Goal: Information Seeking & Learning: Learn about a topic

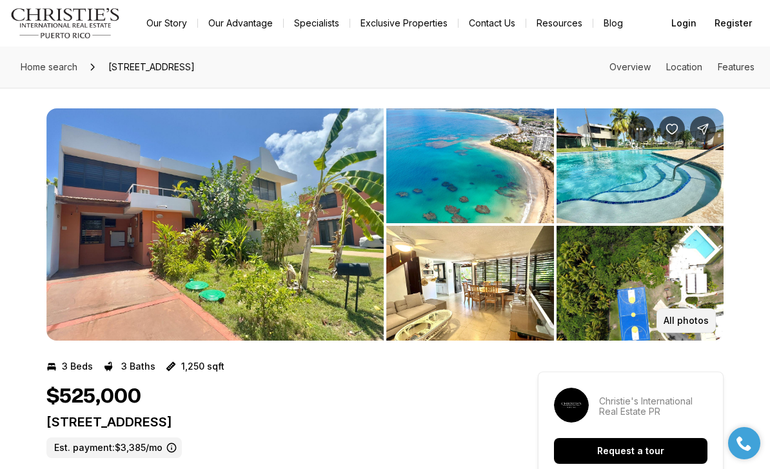
click at [693, 321] on p "All photos" at bounding box center [686, 320] width 45 height 10
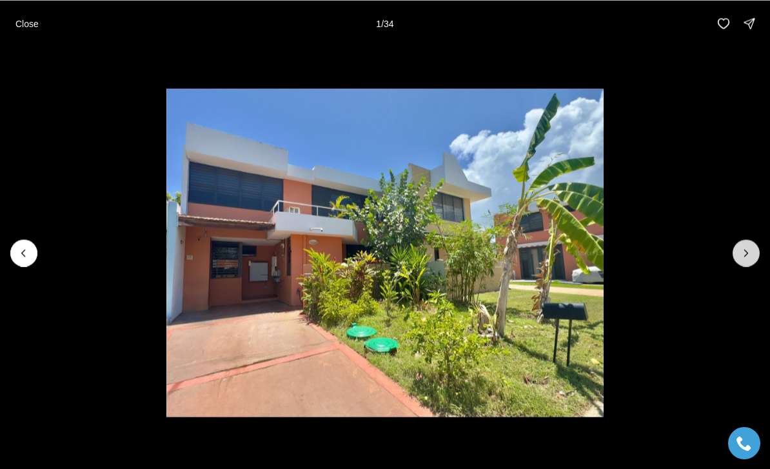
click at [751, 244] on button "Next slide" at bounding box center [746, 252] width 27 height 27
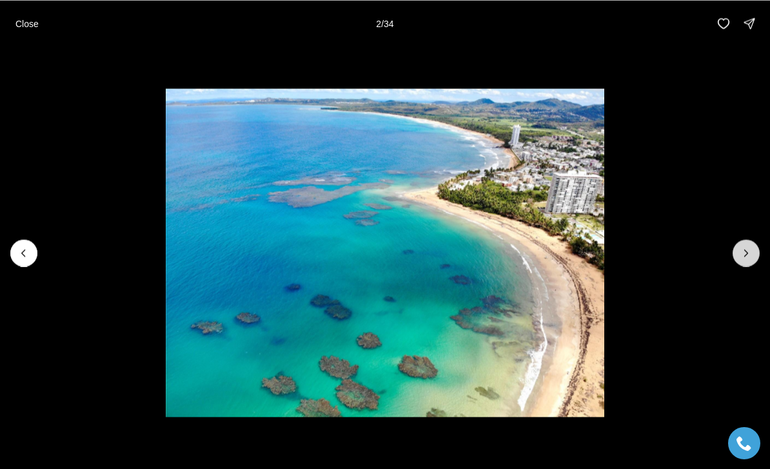
click at [751, 244] on button "Next slide" at bounding box center [746, 252] width 27 height 27
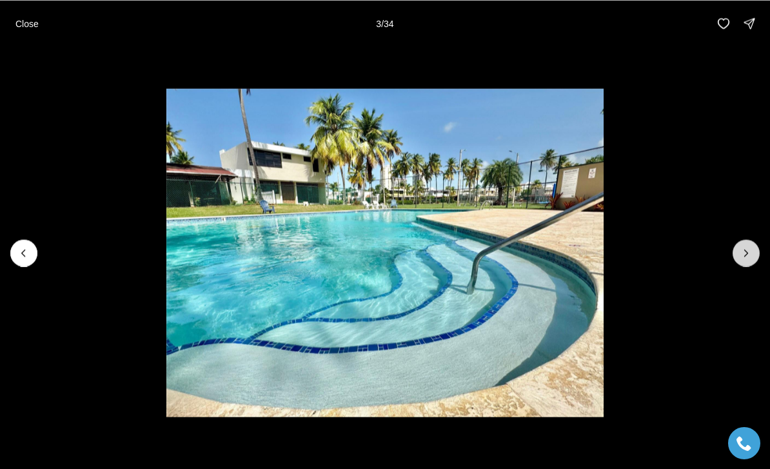
click at [751, 244] on button "Next slide" at bounding box center [746, 252] width 27 height 27
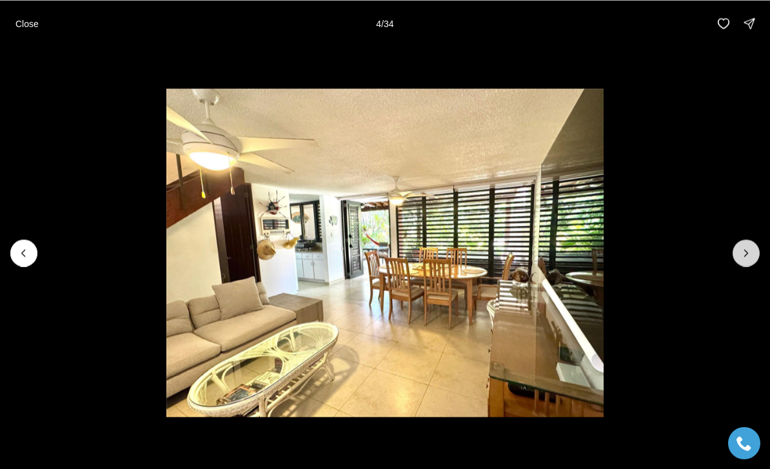
click at [751, 244] on button "Next slide" at bounding box center [746, 252] width 27 height 27
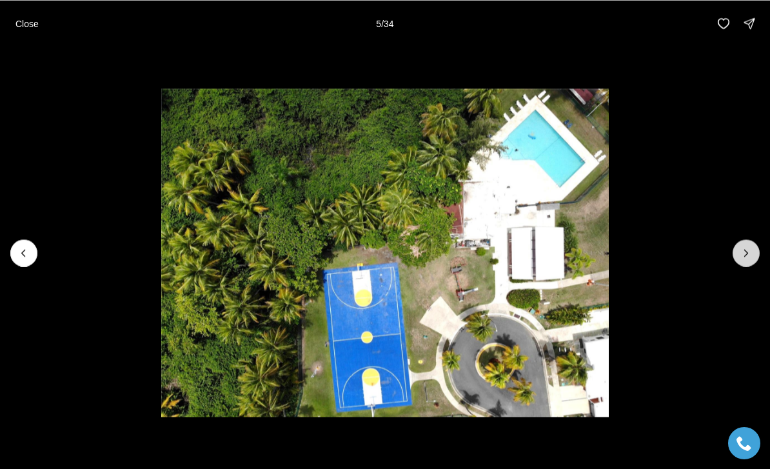
click at [751, 244] on button "Next slide" at bounding box center [746, 252] width 27 height 27
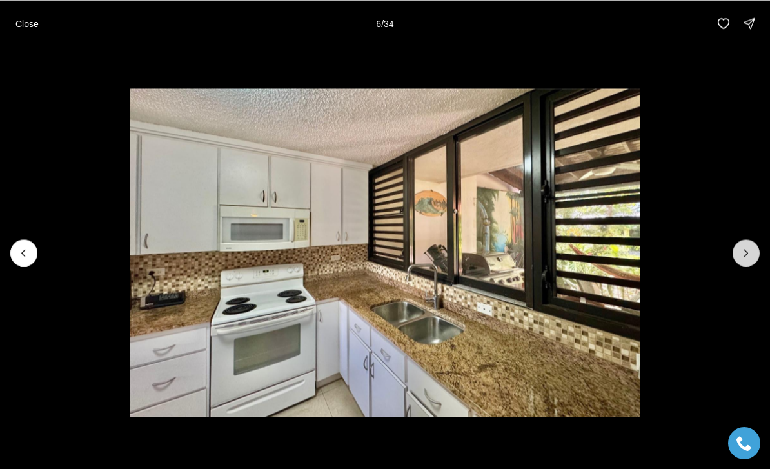
click at [751, 244] on button "Next slide" at bounding box center [746, 252] width 27 height 27
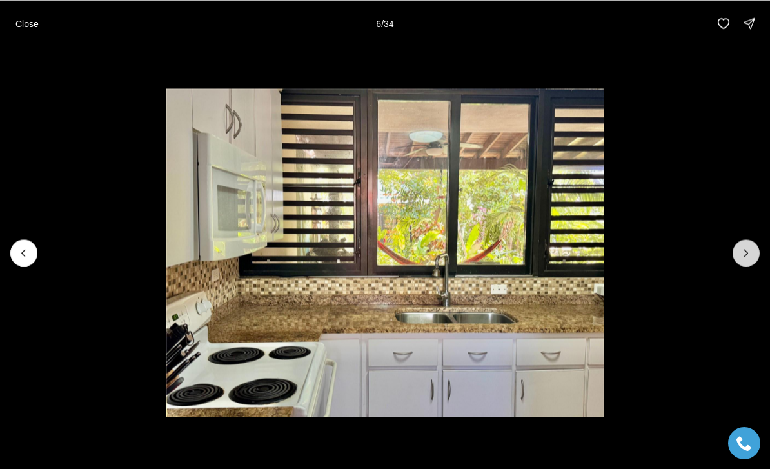
click at [751, 244] on button "Next slide" at bounding box center [746, 252] width 27 height 27
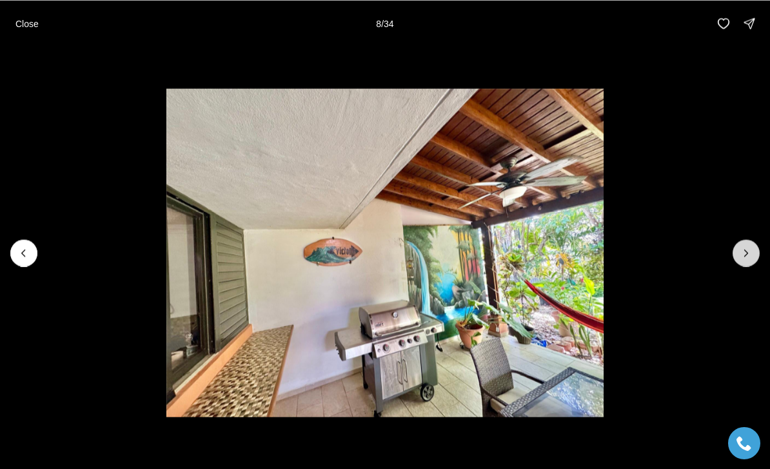
click at [751, 244] on button "Next slide" at bounding box center [746, 252] width 27 height 27
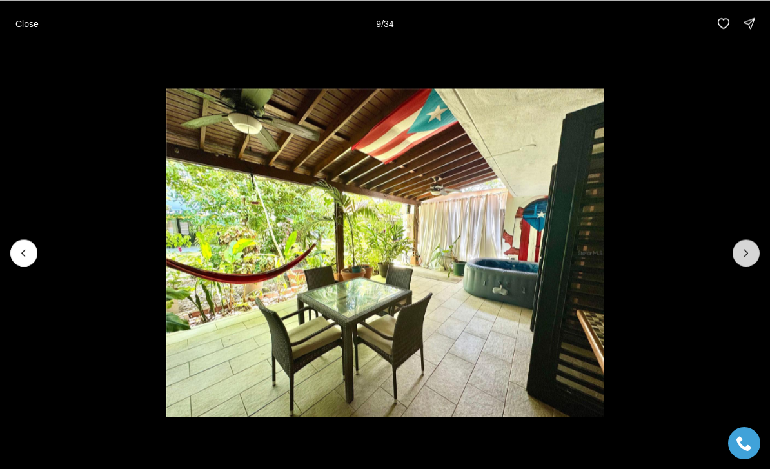
click at [751, 244] on button "Next slide" at bounding box center [746, 252] width 27 height 27
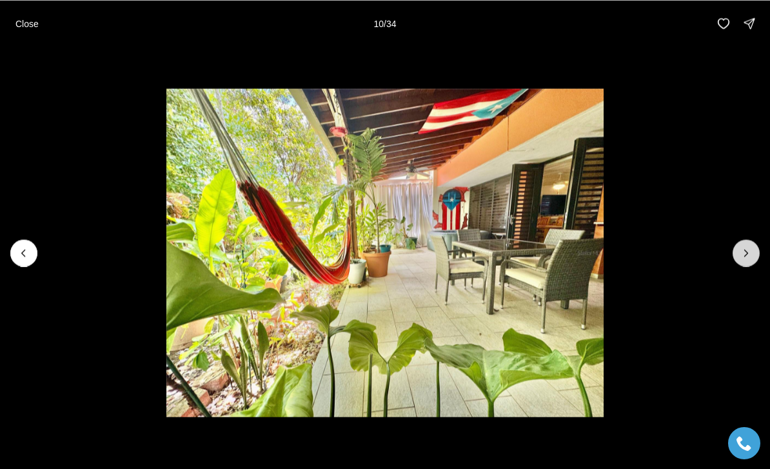
click at [751, 244] on button "Next slide" at bounding box center [746, 252] width 27 height 27
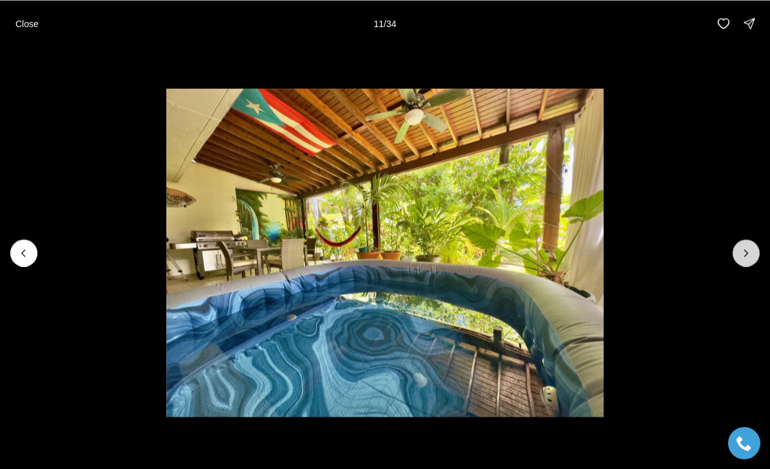
click at [751, 244] on button "Next slide" at bounding box center [746, 252] width 27 height 27
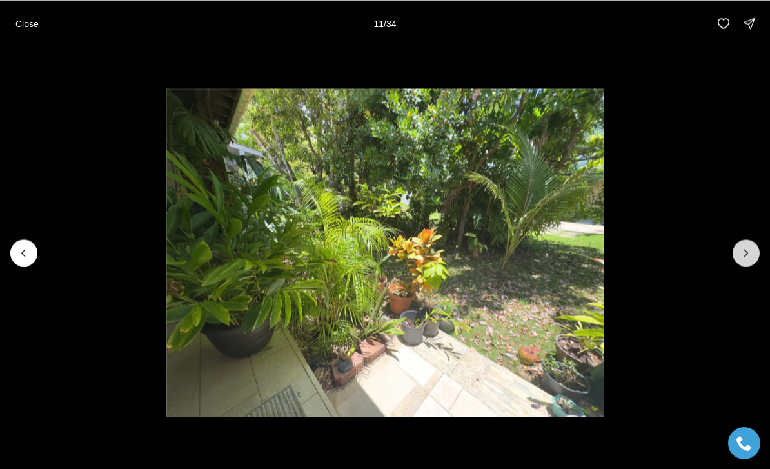
click at [751, 244] on button "Next slide" at bounding box center [746, 252] width 27 height 27
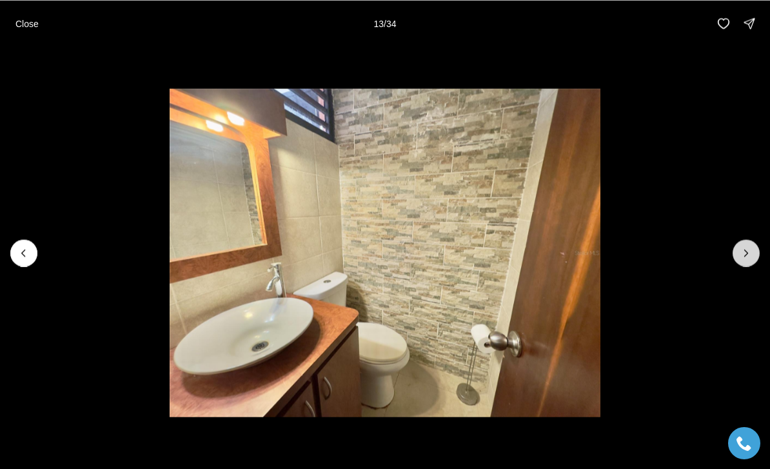
click at [751, 244] on button "Next slide" at bounding box center [746, 252] width 27 height 27
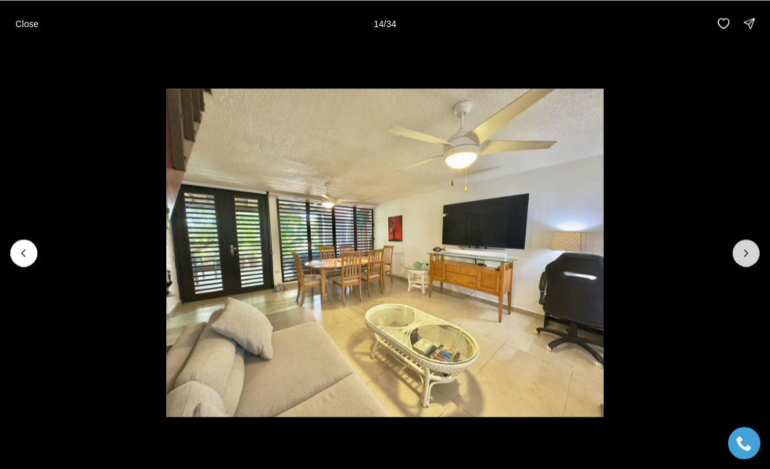
click at [751, 244] on button "Next slide" at bounding box center [746, 252] width 27 height 27
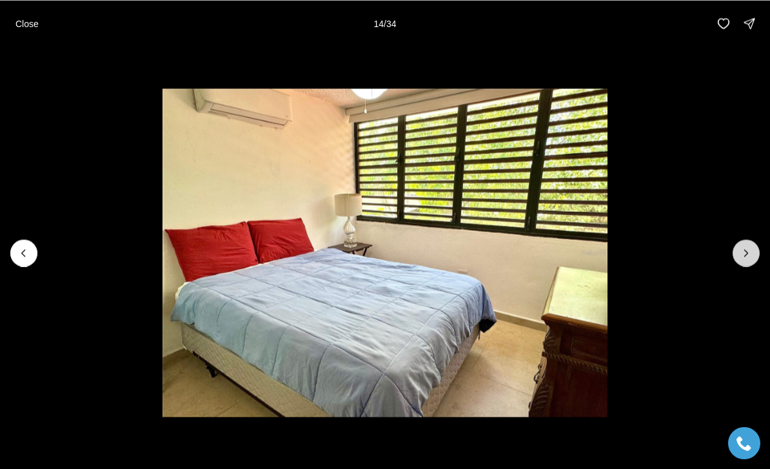
click at [751, 244] on button "Next slide" at bounding box center [746, 252] width 27 height 27
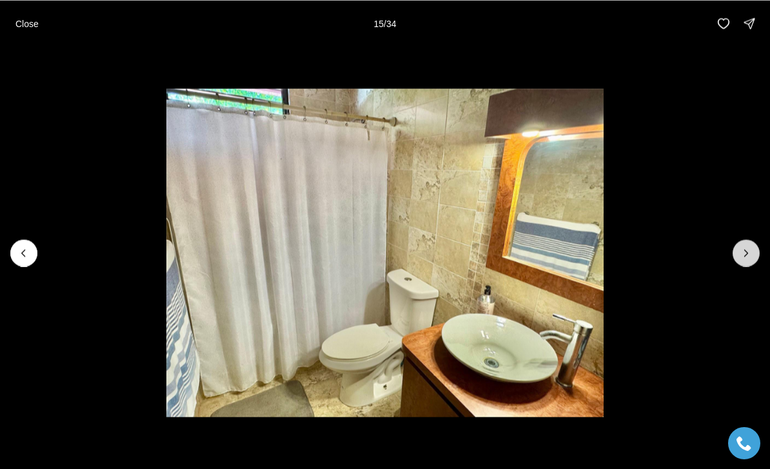
click at [751, 244] on button "Next slide" at bounding box center [746, 252] width 27 height 27
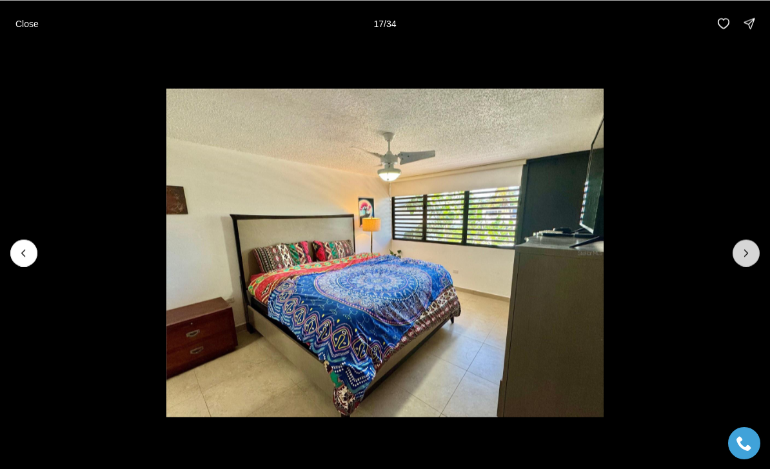
click at [751, 244] on button "Next slide" at bounding box center [746, 252] width 27 height 27
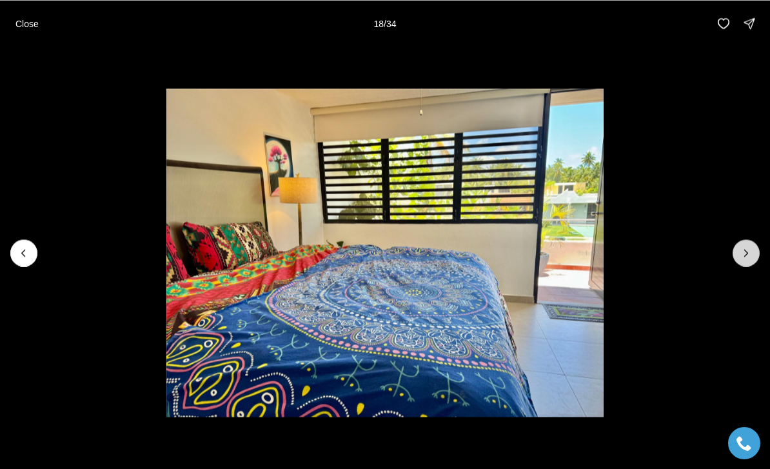
click at [751, 244] on button "Next slide" at bounding box center [746, 252] width 27 height 27
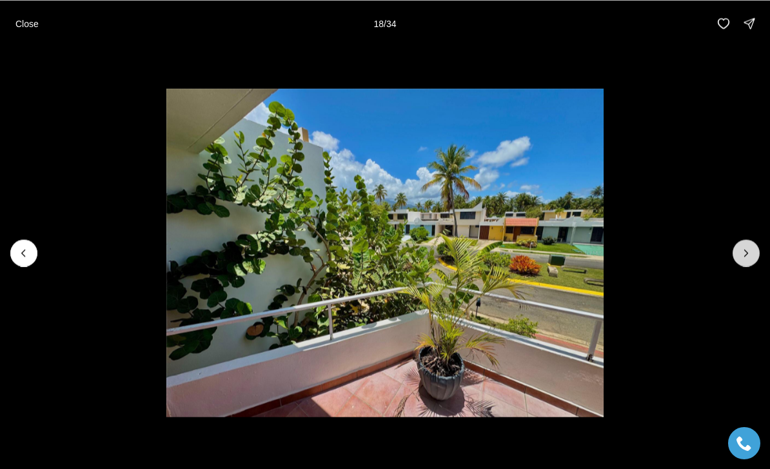
click at [751, 244] on button "Next slide" at bounding box center [746, 252] width 27 height 27
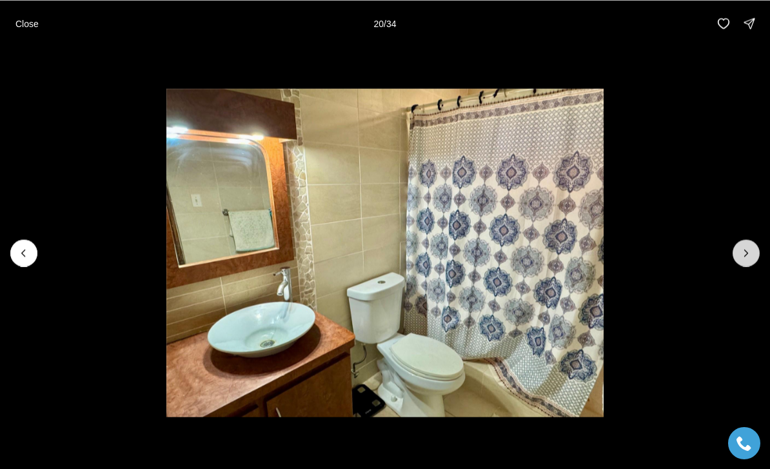
click at [751, 244] on button "Next slide" at bounding box center [746, 252] width 27 height 27
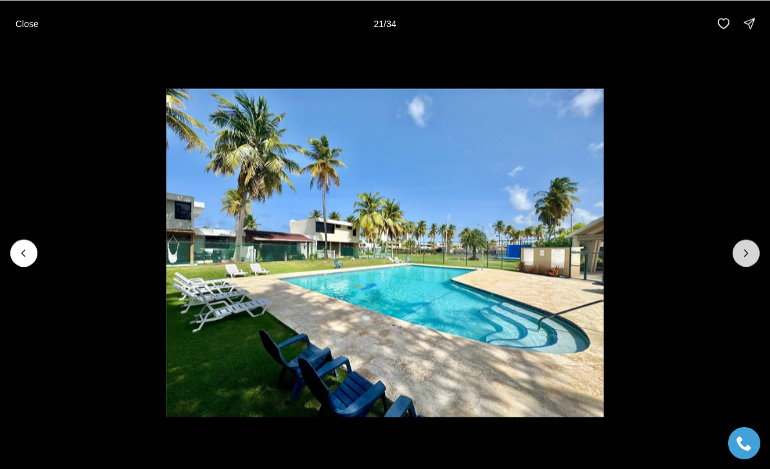
click at [751, 244] on button "Next slide" at bounding box center [746, 252] width 27 height 27
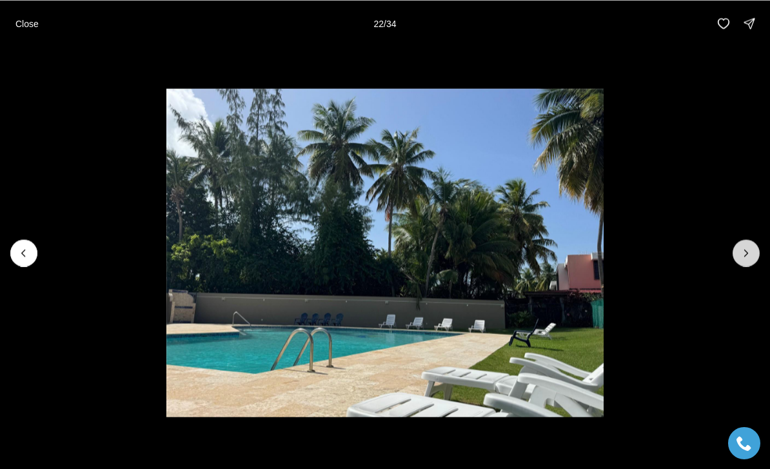
click at [751, 244] on button "Next slide" at bounding box center [746, 252] width 27 height 27
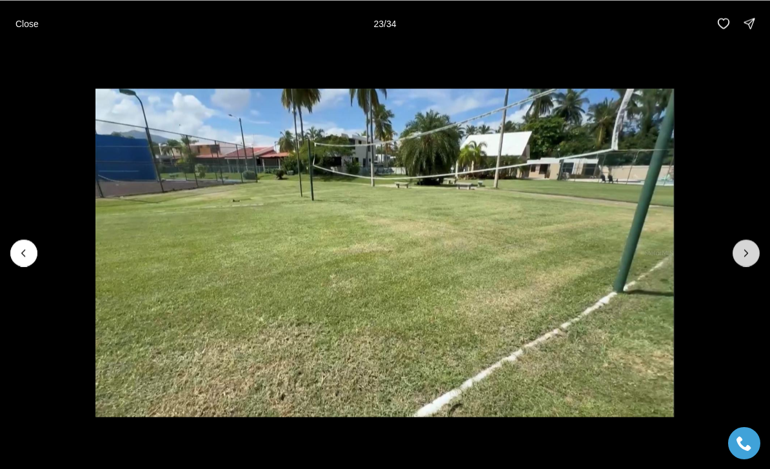
click at [751, 244] on button "Next slide" at bounding box center [746, 252] width 27 height 27
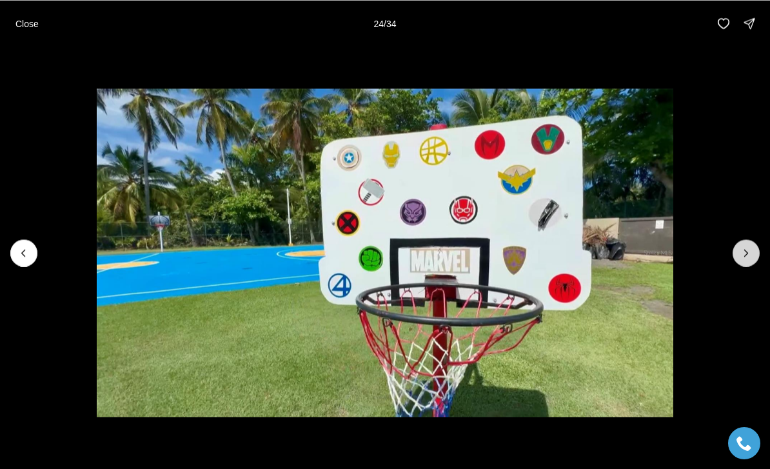
click at [751, 244] on button "Next slide" at bounding box center [746, 252] width 27 height 27
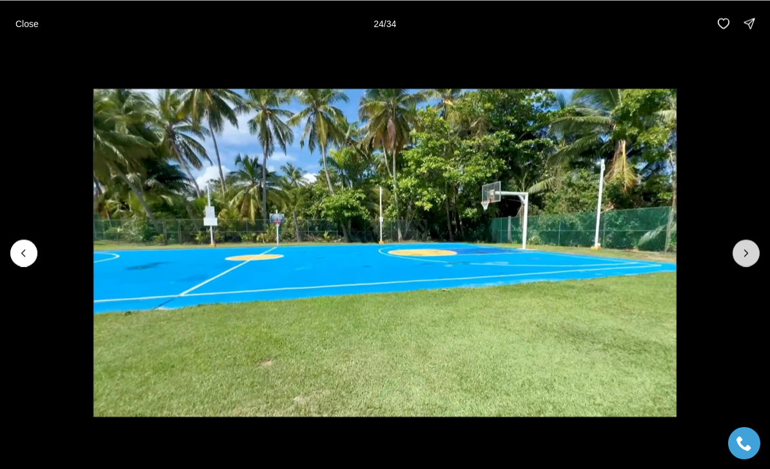
click at [751, 244] on button "Next slide" at bounding box center [746, 252] width 27 height 27
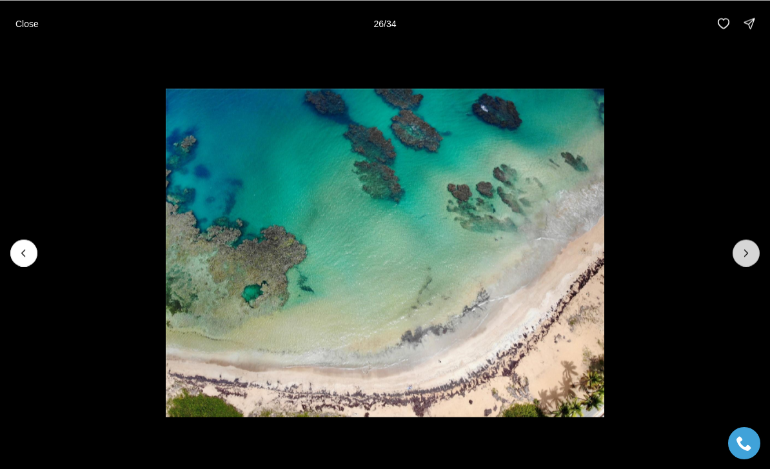
click at [751, 244] on button "Next slide" at bounding box center [746, 252] width 27 height 27
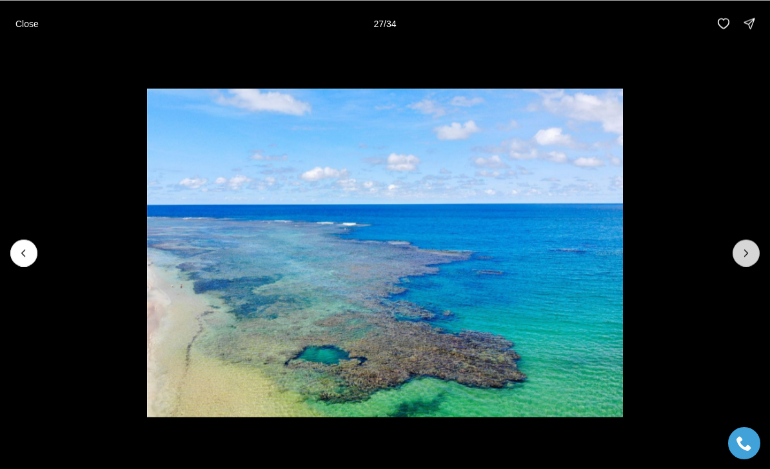
click at [751, 244] on button "Next slide" at bounding box center [746, 252] width 27 height 27
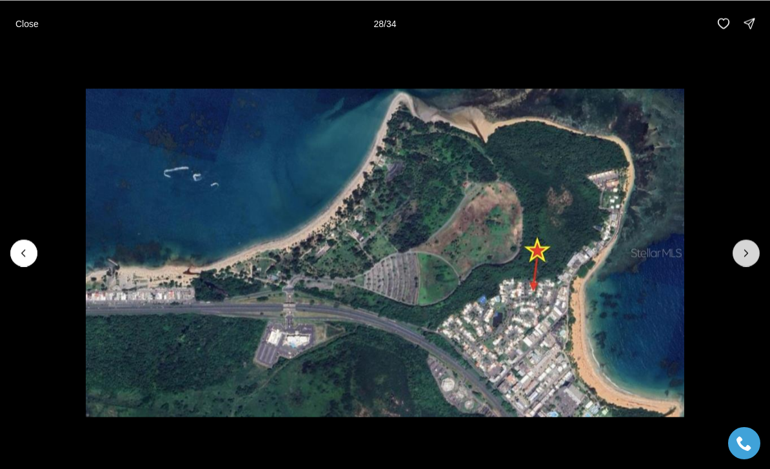
click at [751, 244] on button "Next slide" at bounding box center [746, 252] width 27 height 27
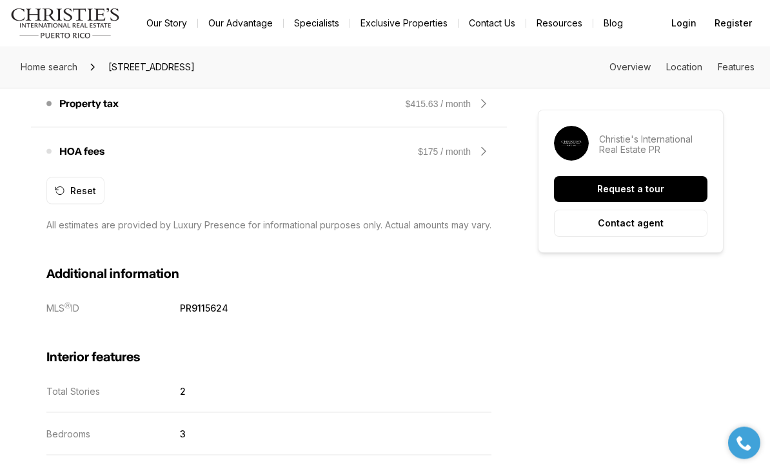
scroll to position [1235, 0]
